Goal: Task Accomplishment & Management: Manage account settings

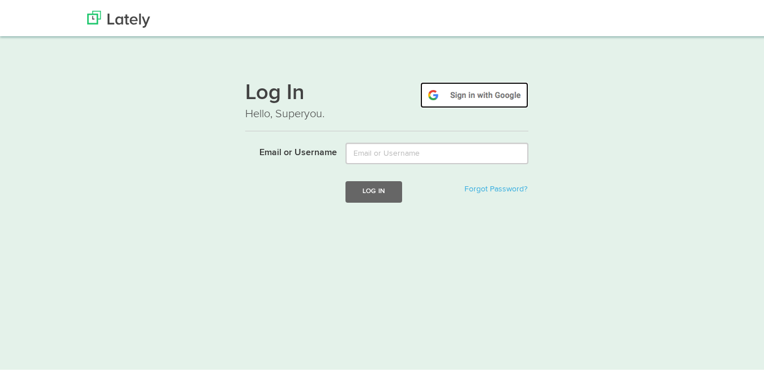
click at [453, 100] on img at bounding box center [474, 93] width 108 height 26
click at [465, 97] on img at bounding box center [474, 93] width 108 height 26
click at [473, 96] on img at bounding box center [474, 93] width 108 height 26
